Goal: Information Seeking & Learning: Learn about a topic

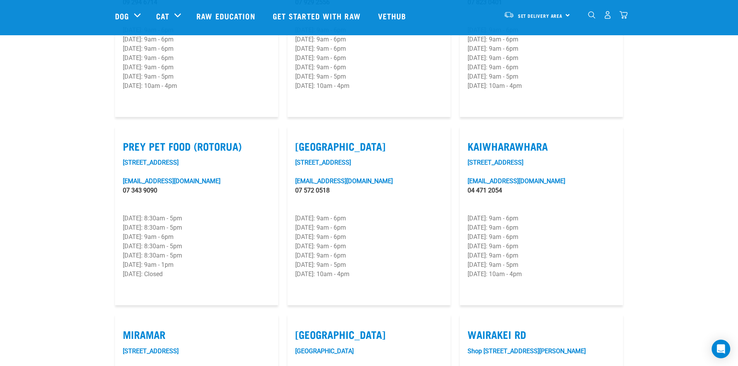
scroll to position [902, 0]
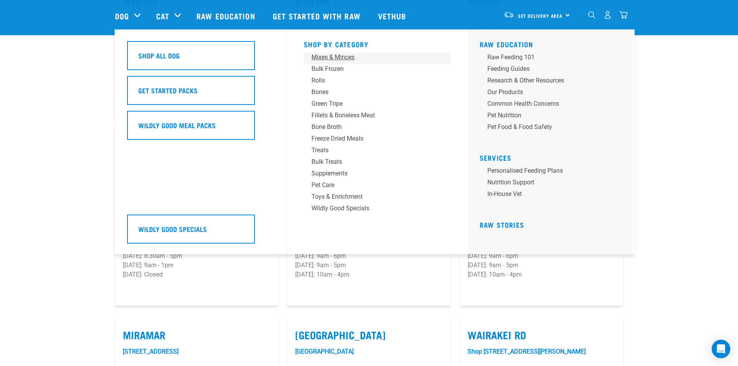
click at [328, 57] on div "Mixes & Minces" at bounding box center [371, 57] width 121 height 9
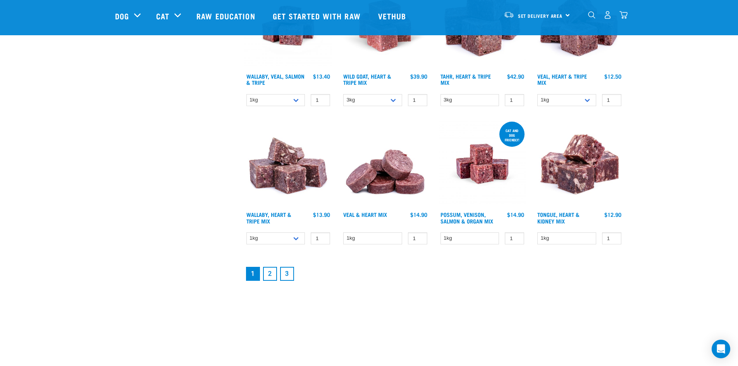
scroll to position [968, 0]
click at [288, 273] on link "3" at bounding box center [287, 273] width 14 height 14
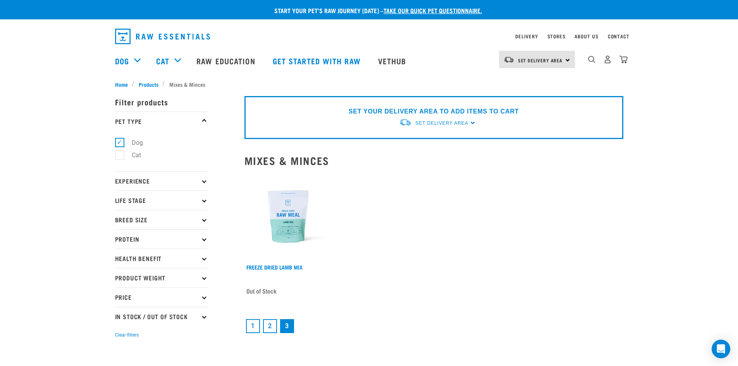
click at [270, 326] on link "2" at bounding box center [270, 326] width 14 height 14
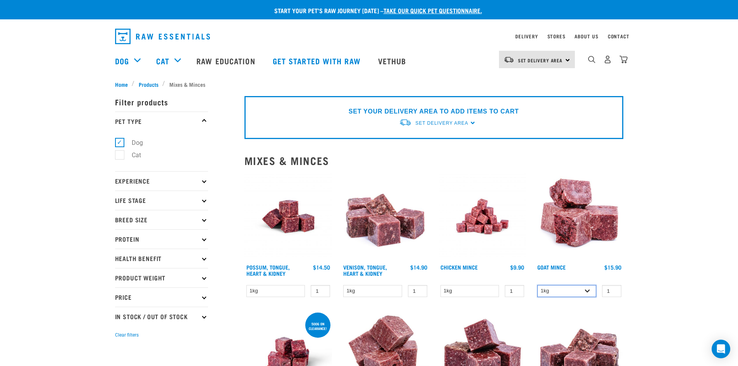
click at [586, 292] on select "1kg 3kg" at bounding box center [566, 291] width 59 height 12
select select "432"
click at [537, 285] on select "1kg 3kg" at bounding box center [566, 291] width 59 height 12
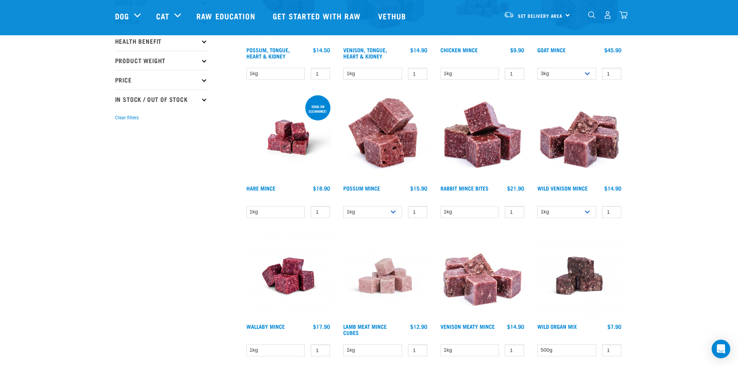
scroll to position [161, 0]
click at [357, 186] on link "Possum Mince" at bounding box center [361, 187] width 37 height 3
click at [386, 213] on select "1kg 3kg" at bounding box center [372, 212] width 59 height 12
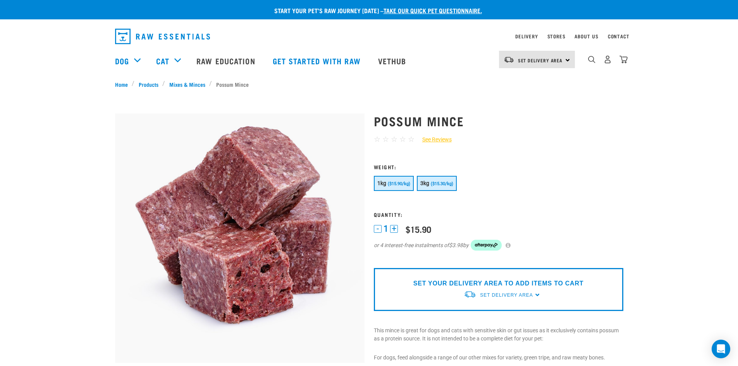
click at [443, 178] on button "3kg ($15.30/kg)" at bounding box center [437, 183] width 40 height 15
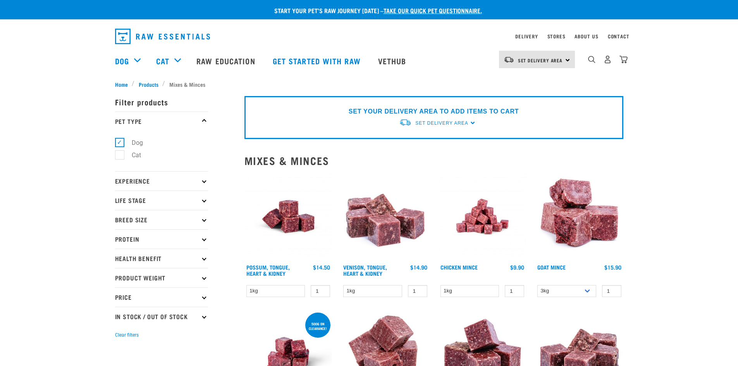
select select "432"
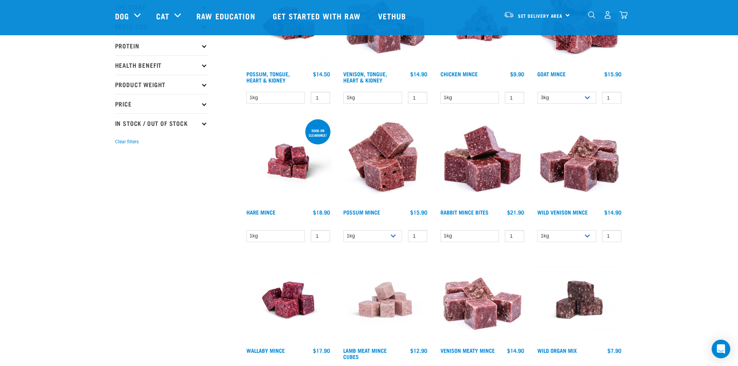
scroll to position [135, 0]
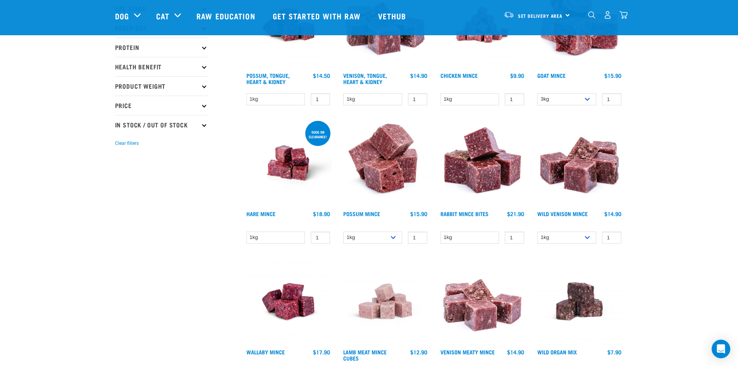
click at [557, 210] on div at bounding box center [579, 184] width 97 height 138
click at [559, 212] on link "Wild Venison Mince" at bounding box center [562, 213] width 50 height 3
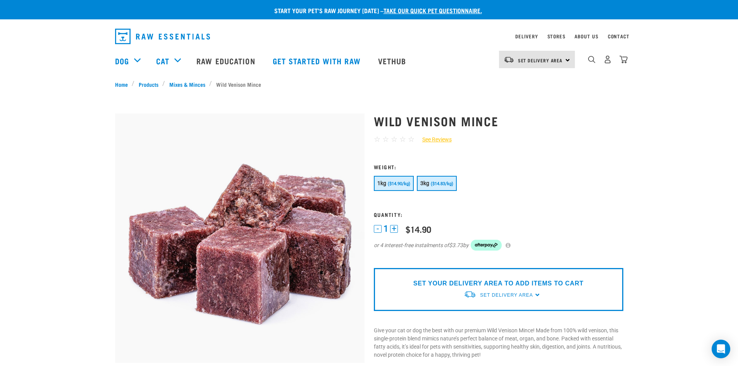
click at [445, 179] on button "3kg ($14.83/kg)" at bounding box center [437, 183] width 40 height 15
click at [593, 63] on img "dropdown navigation" at bounding box center [591, 59] width 7 height 7
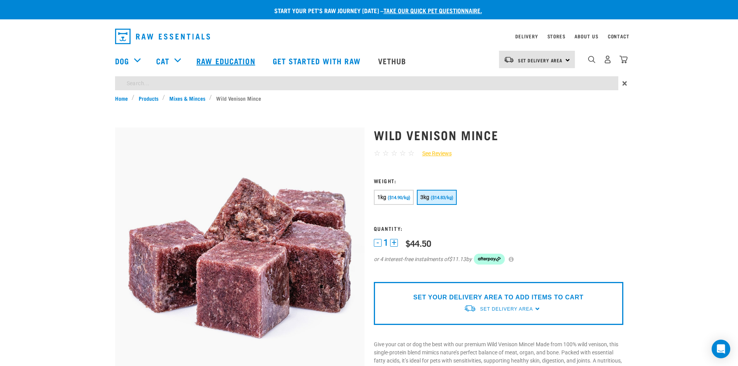
click at [214, 60] on link "Raw Education" at bounding box center [227, 60] width 76 height 31
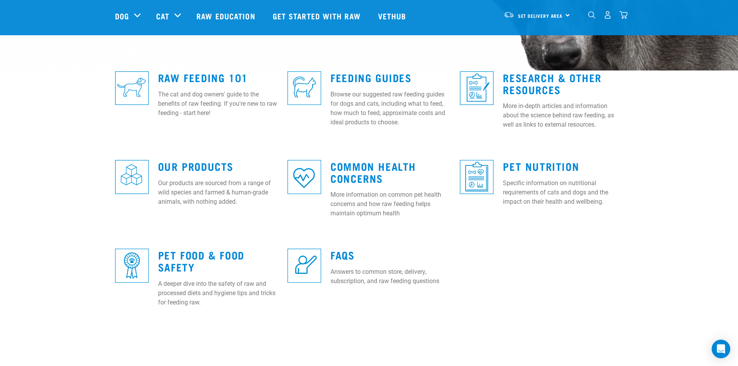
scroll to position [193, 0]
click at [205, 79] on link "Raw Feeding 101" at bounding box center [203, 77] width 90 height 6
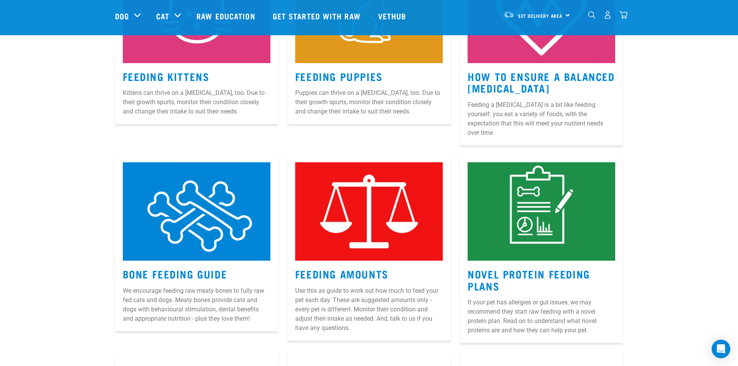
scroll to position [620, 0]
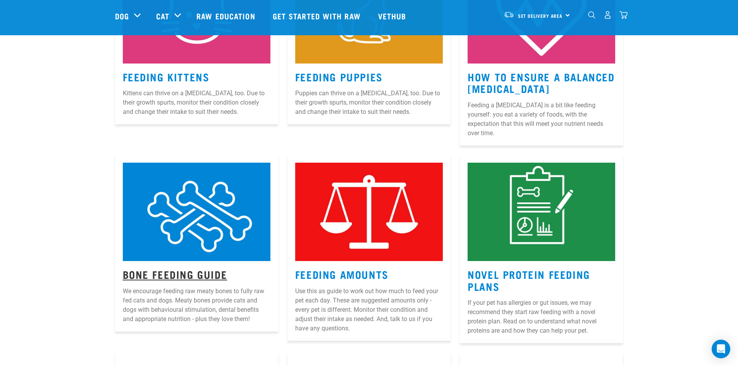
click at [180, 271] on link "Bone Feeding Guide" at bounding box center [175, 274] width 105 height 6
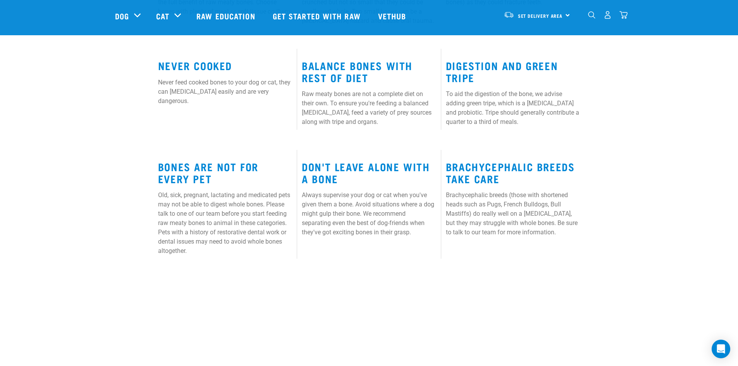
scroll to position [464, 0]
